Goal: Task Accomplishment & Management: Manage account settings

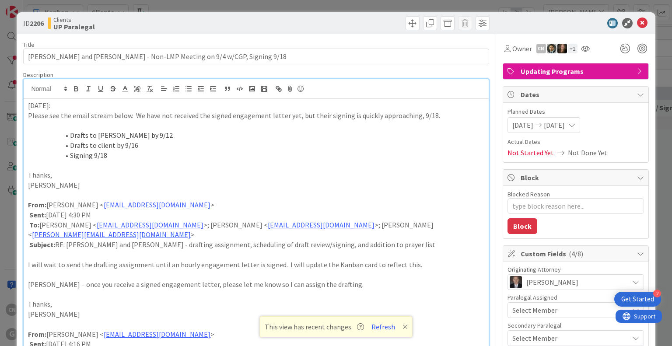
scroll to position [528, 0]
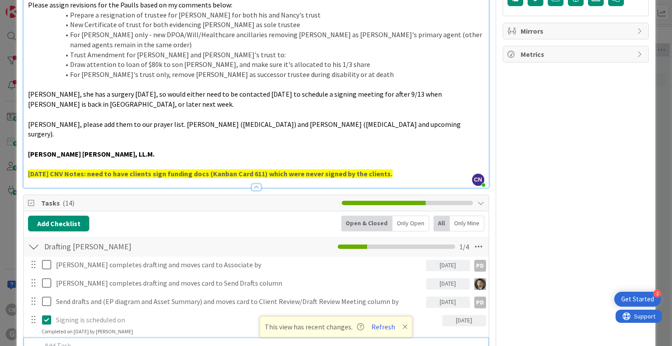
click at [525, 91] on div "Owner CN + 1 Updating Programs Dates Planned Dates [DATE] [DATE] Actual Dates N…" at bounding box center [576, 274] width 146 height 1536
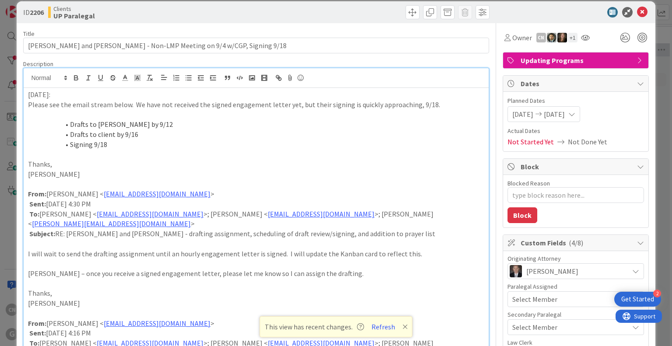
scroll to position [0, 0]
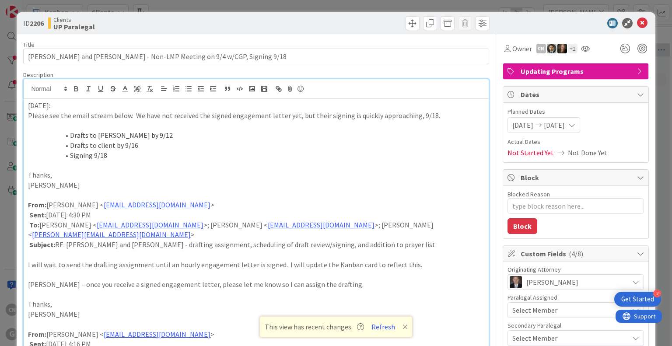
type textarea "x"
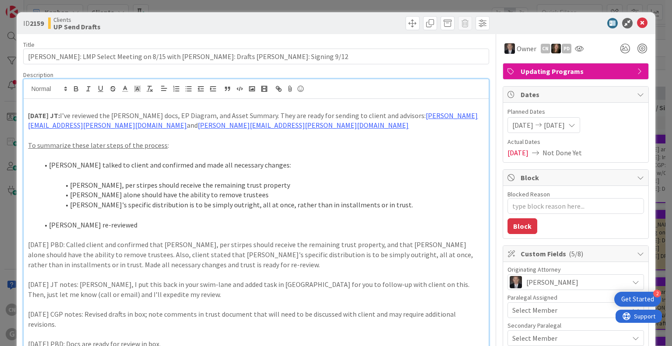
scroll to position [44, 17]
click at [43, 107] on p at bounding box center [256, 106] width 456 height 10
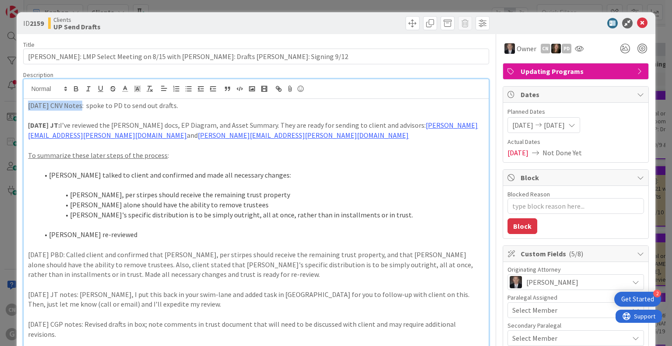
drag, startPoint x: 77, startPoint y: 107, endPoint x: 27, endPoint y: 103, distance: 50.0
click at [27, 103] on div "9.9.25 CNV Notes: spoke to PD to send out drafts. 9.8.2025 JT: I’ve reviewed th…" at bounding box center [256, 293] width 465 height 388
click at [73, 87] on icon "button" at bounding box center [76, 89] width 8 height 8
click at [26, 109] on div "9.9.25 CNV Notes : spoke to PD to send out drafts. 9.8.2025 JT: I’ve reviewed t…" at bounding box center [256, 293] width 465 height 388
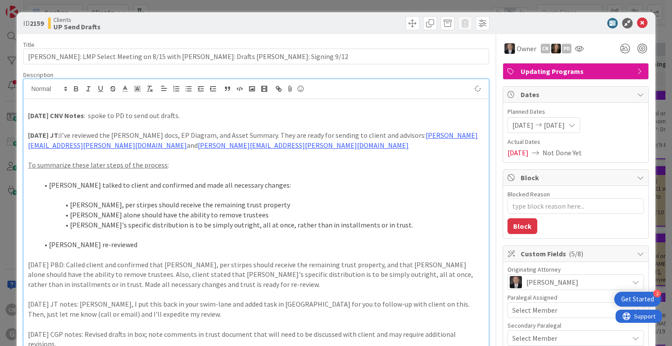
type textarea "x"
click at [37, 106] on p at bounding box center [256, 106] width 456 height 10
click at [637, 20] on icon at bounding box center [642, 23] width 10 height 10
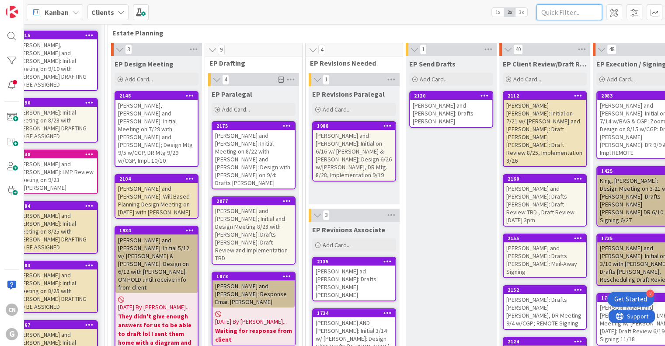
click at [553, 13] on input "text" at bounding box center [570, 12] width 66 height 16
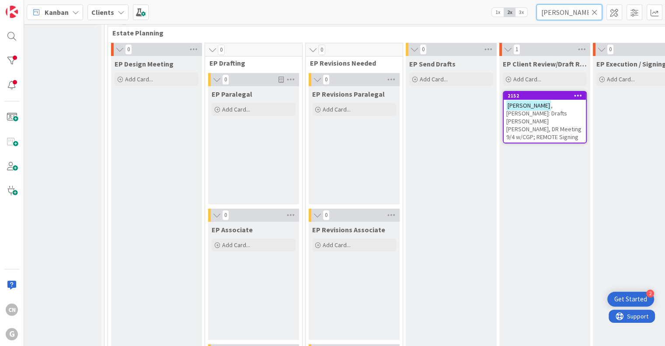
type input "tolliver"
click at [546, 114] on span ", Paula: Drafts Chris Bobby, DR Meeting 9/4 w/CGP; REMOTE Signing" at bounding box center [544, 120] width 75 height 39
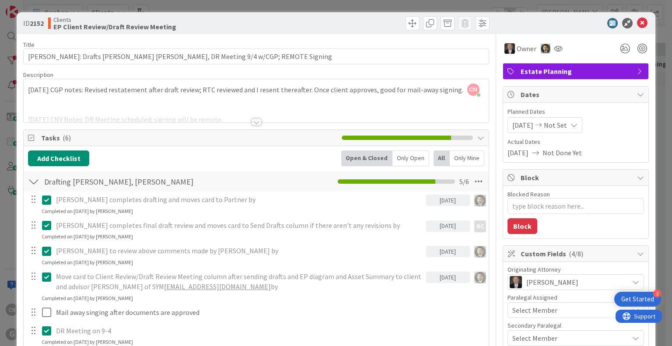
click at [252, 121] on div at bounding box center [257, 122] width 10 height 7
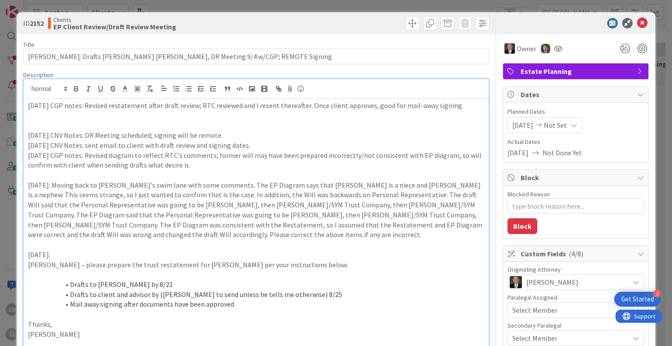
click at [65, 123] on p at bounding box center [256, 125] width 456 height 10
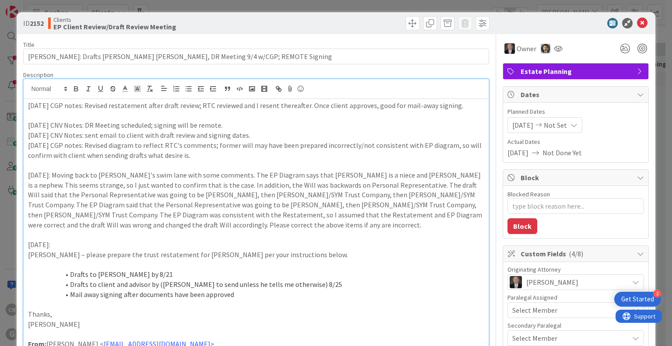
click at [30, 113] on p at bounding box center [256, 116] width 456 height 10
click at [28, 103] on p "9/4/25 CGP notes: Revised restatement after draft review; RTC reviewed and I re…" at bounding box center [256, 106] width 456 height 10
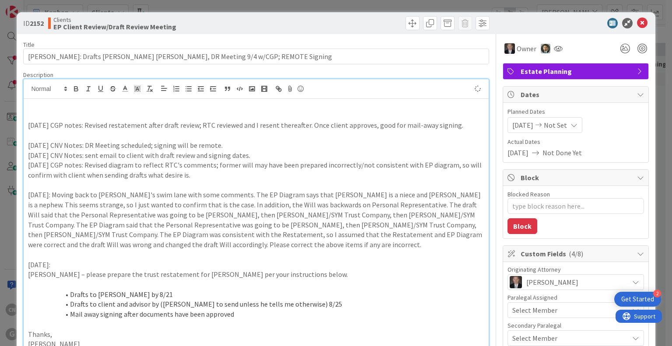
type textarea "x"
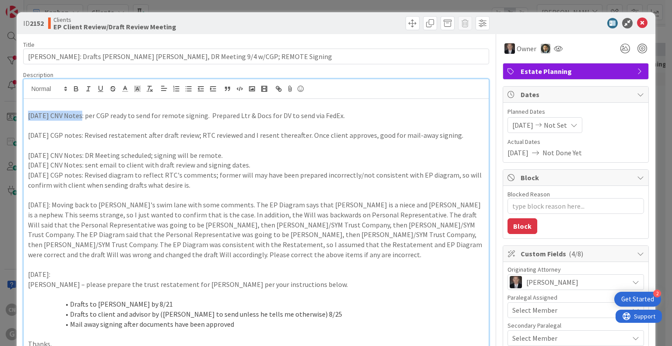
drag, startPoint x: 76, startPoint y: 114, endPoint x: 28, endPoint y: 113, distance: 47.2
click at [28, 113] on p "9.9.25 CNV Notes: per CGP ready to send for remote signing. Prepared Ltr & Docs…" at bounding box center [256, 116] width 456 height 10
click at [75, 89] on icon "button" at bounding box center [76, 89] width 8 height 8
click at [637, 20] on icon at bounding box center [642, 23] width 10 height 10
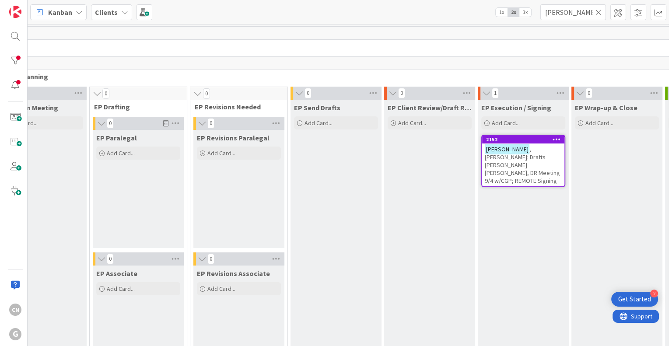
scroll to position [0, 136]
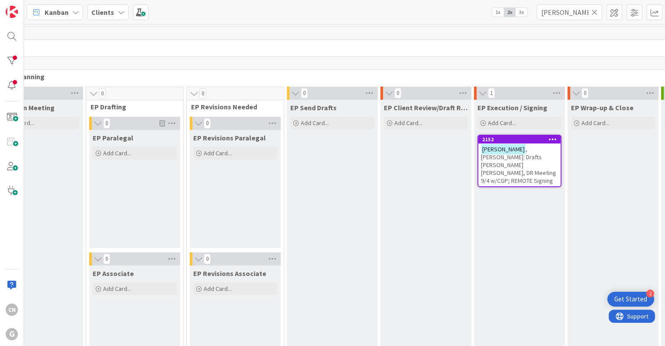
click at [507, 157] on span ", Paula: Drafts Chris Bobby, DR Meeting 9/4 w/CGP; REMOTE Signing" at bounding box center [518, 164] width 75 height 39
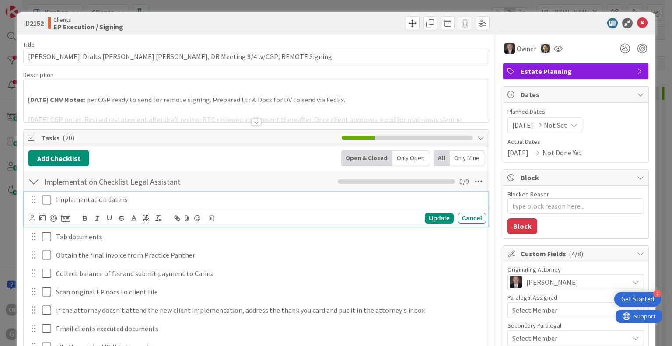
click at [143, 201] on p "Implementation date is" at bounding box center [269, 200] width 427 height 10
type textarea "x"
click at [435, 217] on div "Update" at bounding box center [439, 218] width 28 height 10
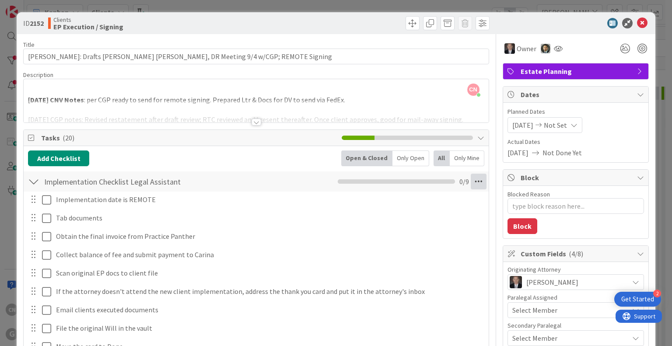
click at [471, 181] on icon at bounding box center [479, 182] width 16 height 16
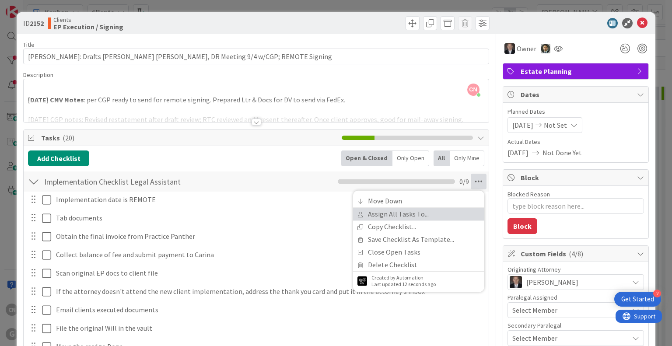
click at [402, 210] on link "Assign All Tasks To..." at bounding box center [418, 214] width 131 height 13
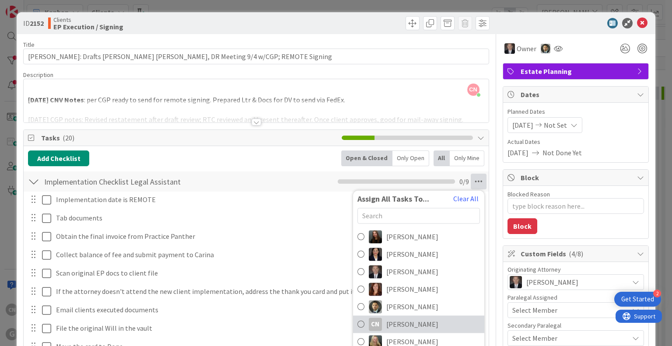
click at [386, 323] on span "[PERSON_NAME]" at bounding box center [412, 324] width 52 height 10
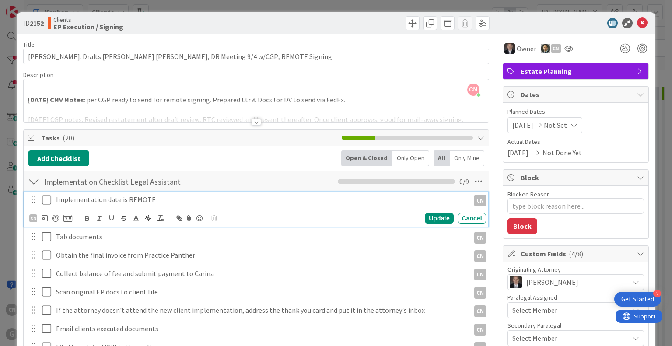
click at [45, 203] on icon at bounding box center [46, 200] width 9 height 10
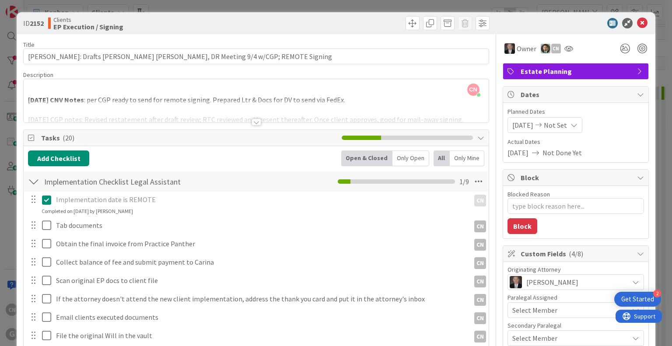
click at [44, 218] on div at bounding box center [40, 225] width 24 height 15
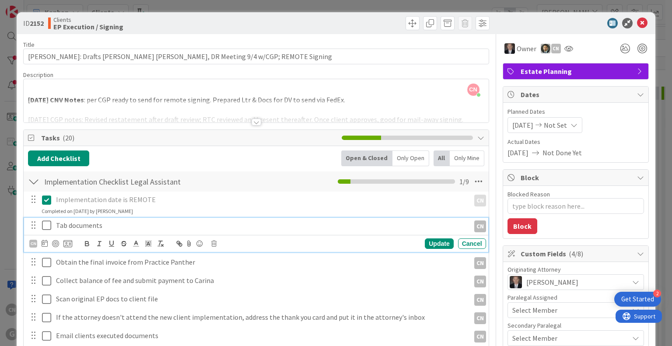
click at [47, 224] on icon at bounding box center [46, 225] width 9 height 10
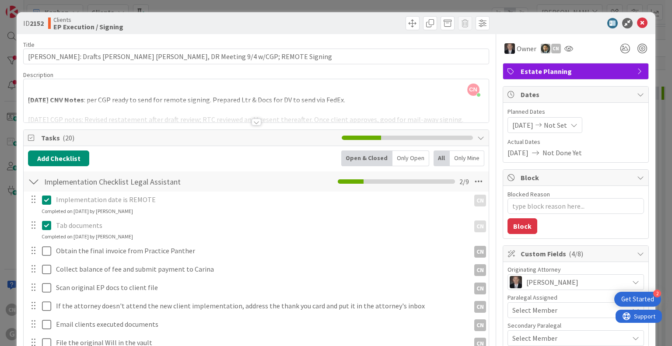
type textarea "x"
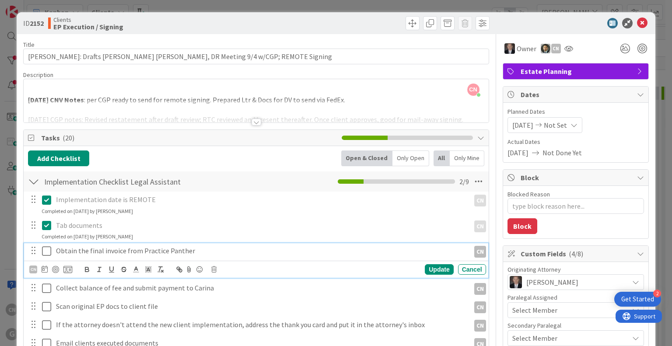
click at [207, 246] on p "Obtain the final invoice from Practice Panther" at bounding box center [261, 251] width 410 height 10
click at [45, 248] on icon at bounding box center [46, 251] width 9 height 10
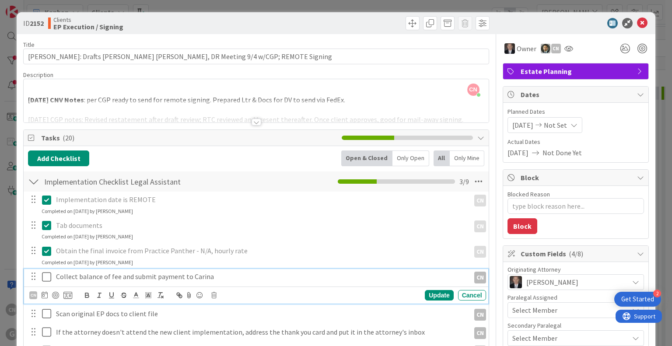
click at [236, 269] on div "Collect balance of fee and submit payment to Carina" at bounding box center [260, 276] width 417 height 15
type textarea "x"
click at [47, 276] on icon at bounding box center [46, 277] width 9 height 10
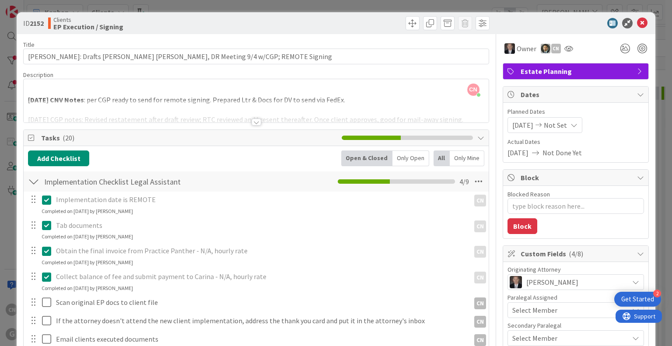
type textarea "x"
